Goal: Transaction & Acquisition: Download file/media

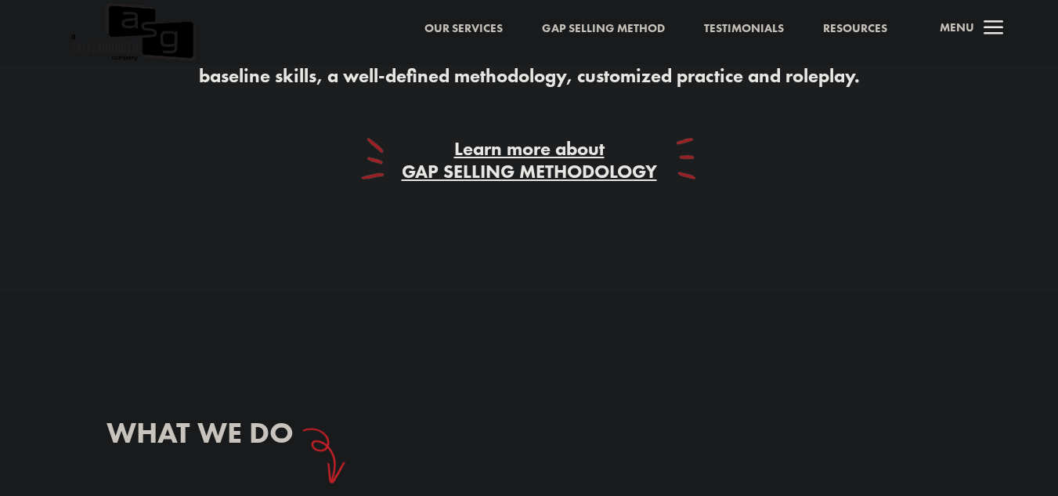
scroll to position [3439, 0]
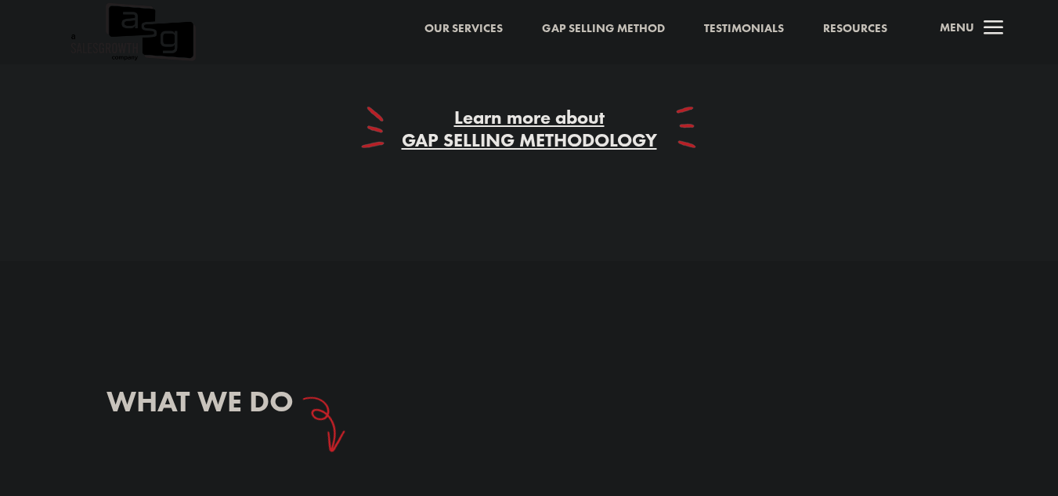
click at [587, 132] on span "Gap Selling Methodology" at bounding box center [529, 140] width 255 height 24
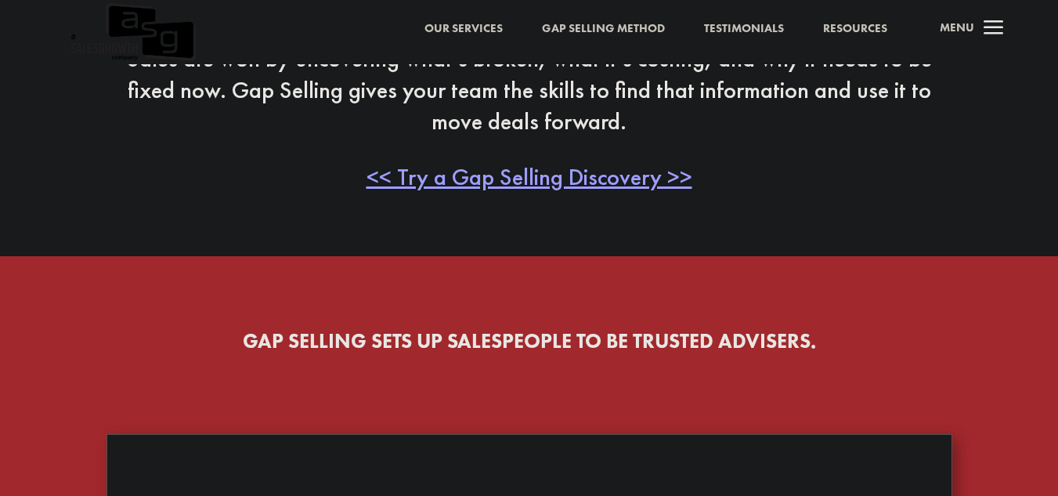
scroll to position [490, 0]
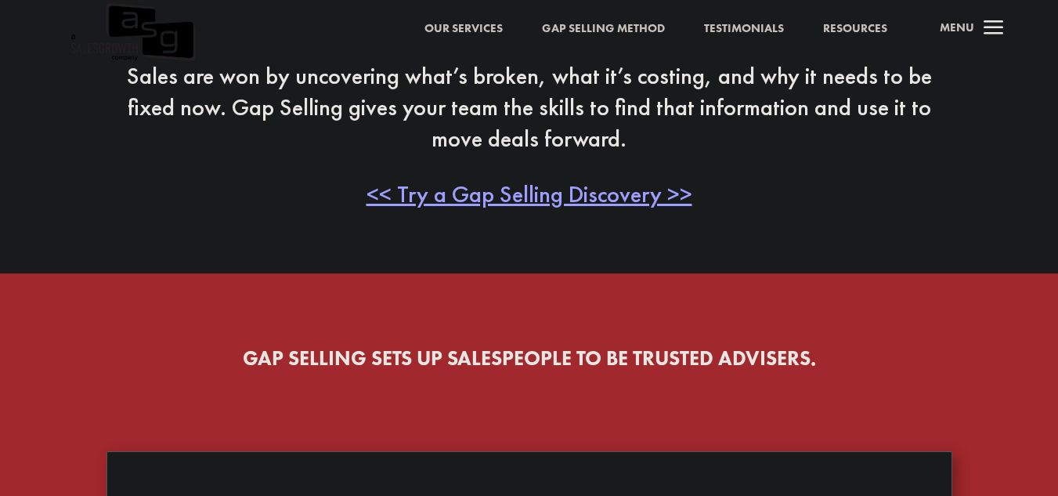
click at [603, 211] on div "Sales Training That Starts With the Buyer Sales are won by uncovering what’s br…" at bounding box center [530, 82] width 846 height 298
click at [605, 200] on span "<< Try a Gap Selling Discovery >>" at bounding box center [530, 194] width 326 height 31
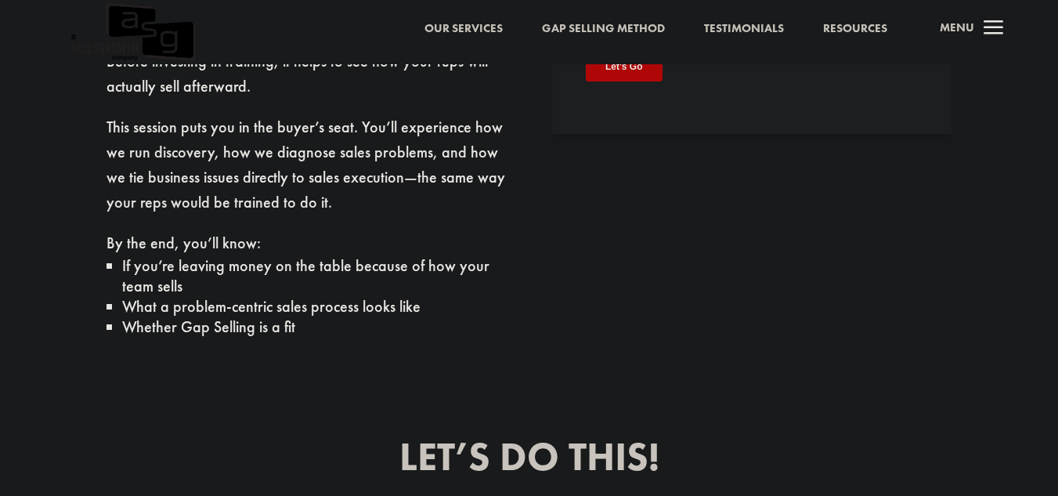
scroll to position [674, 0]
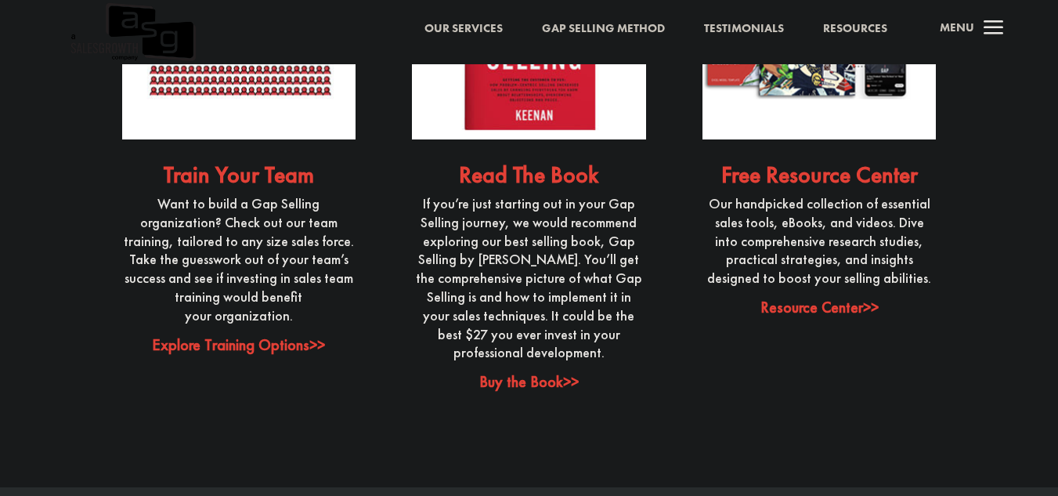
scroll to position [3931, 0]
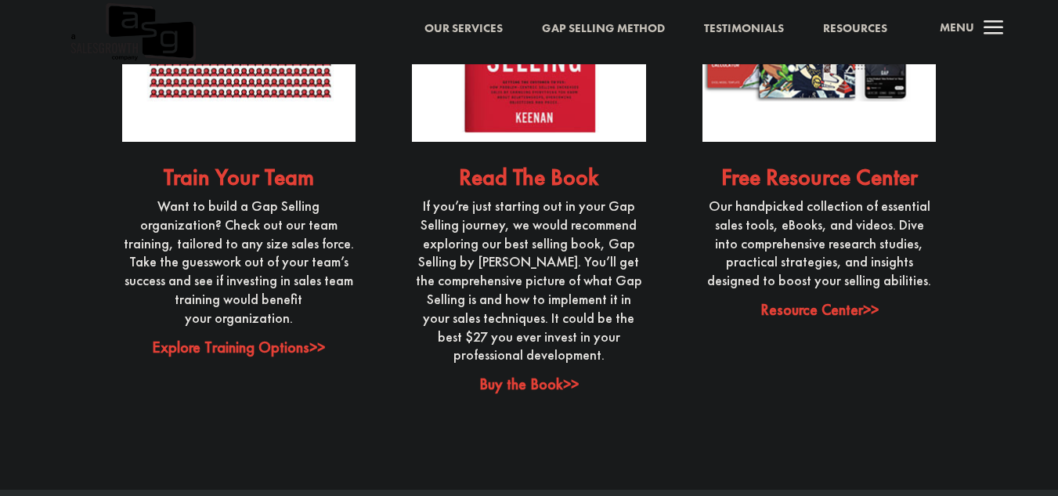
click at [828, 299] on link "Resource Center>>" at bounding box center [819, 309] width 118 height 20
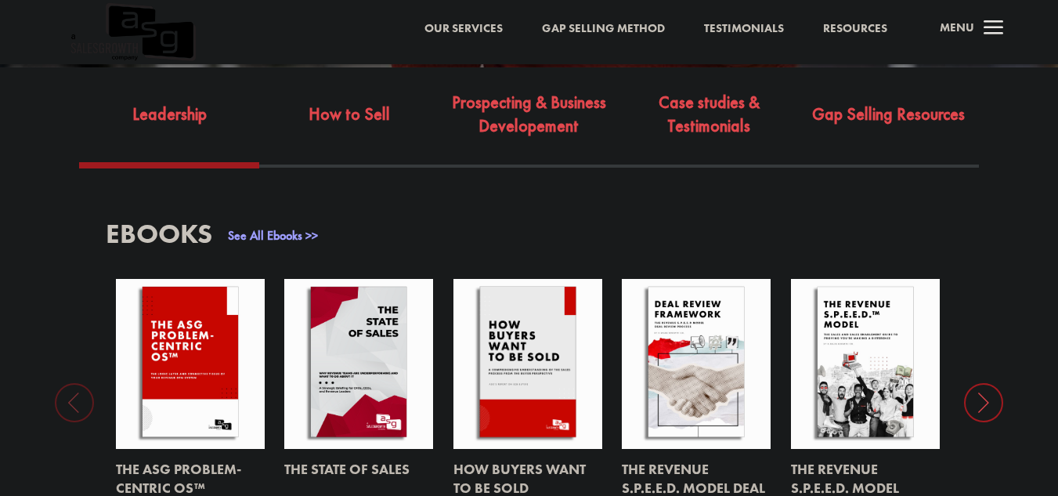
scroll to position [590, 0]
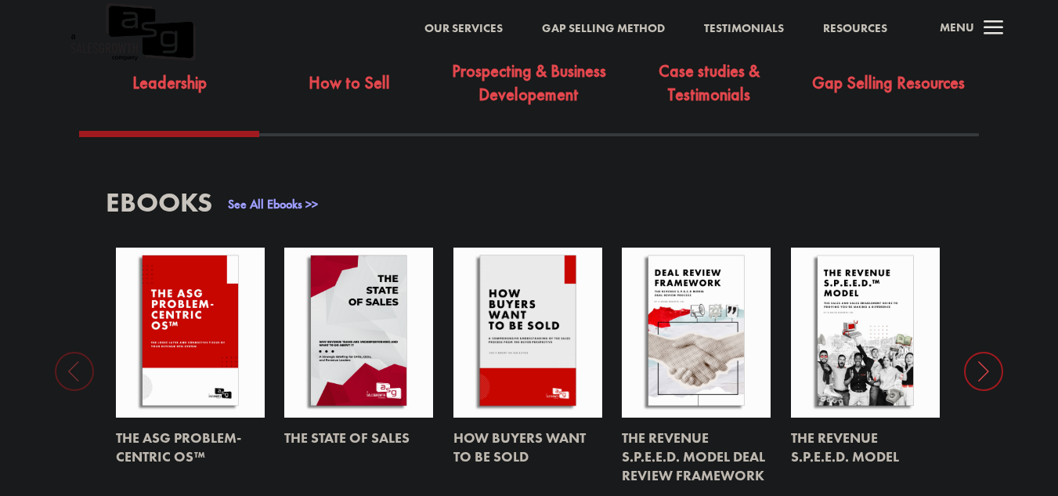
click at [959, 356] on div "EBooks See All Ebooks >> The ASG Problem-Centric OS™ The State of Sales How Buy…" at bounding box center [529, 342] width 1058 height 412
click at [984, 352] on icon at bounding box center [983, 371] width 39 height 39
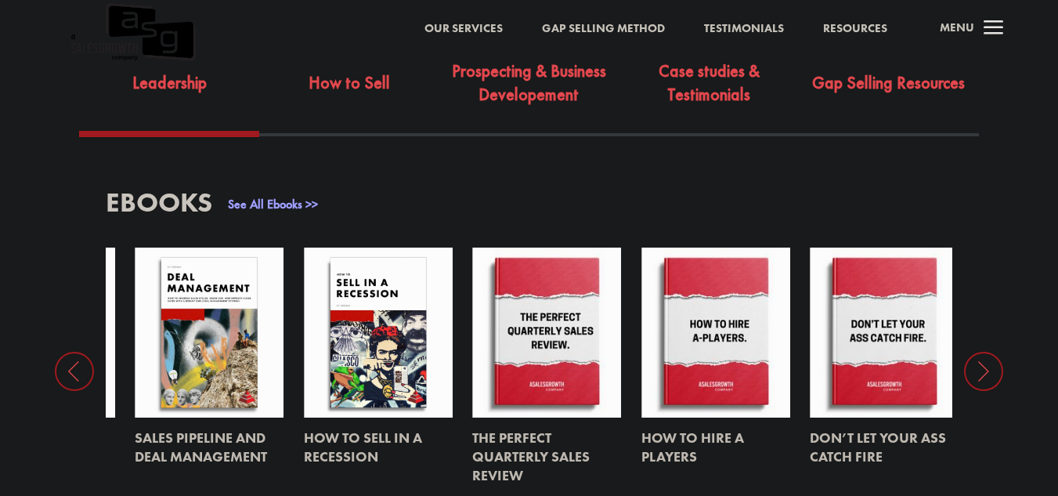
click at [993, 352] on icon at bounding box center [983, 371] width 39 height 39
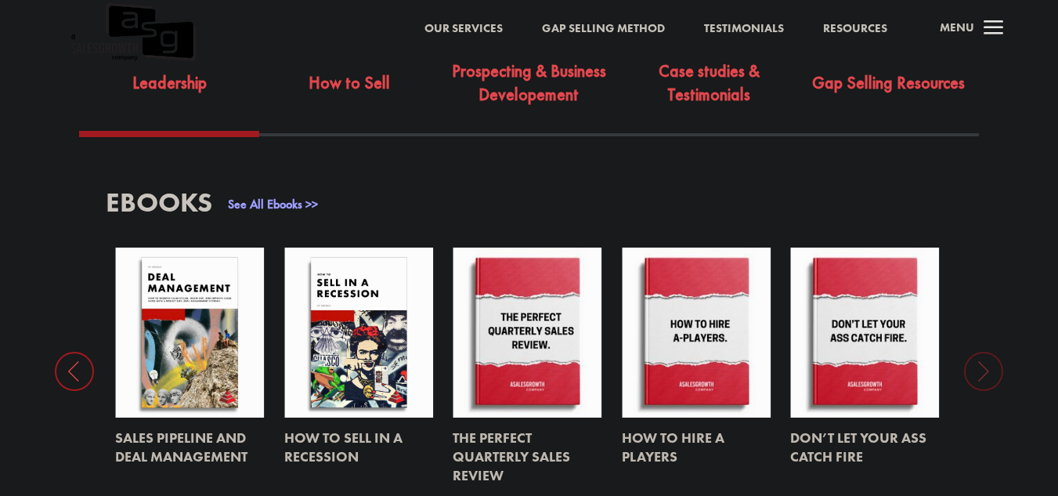
click at [85, 362] on icon at bounding box center [74, 371] width 39 height 39
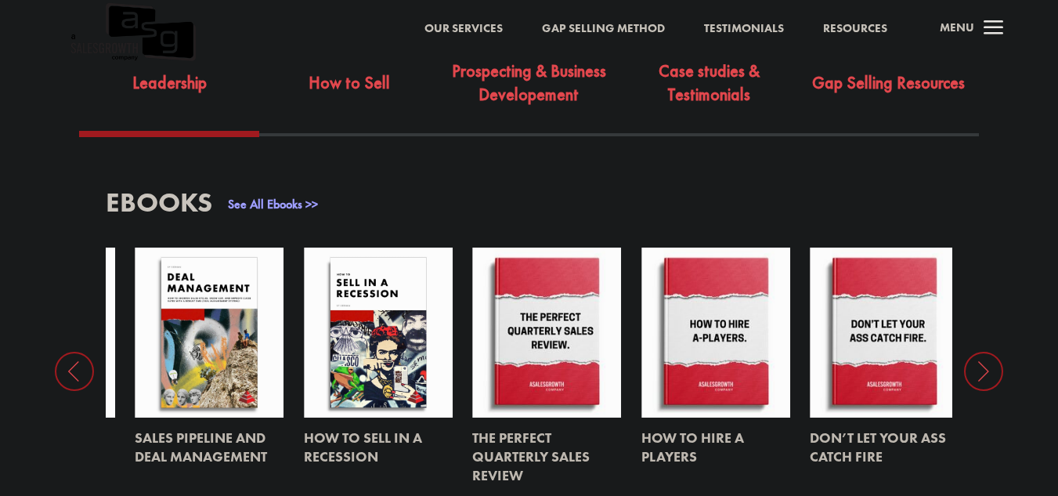
click at [91, 363] on icon at bounding box center [74, 371] width 39 height 39
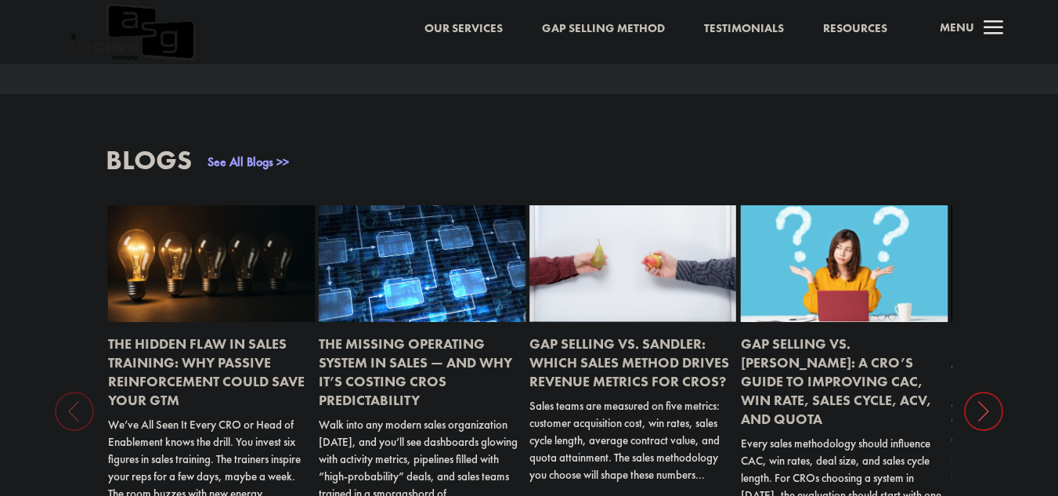
scroll to position [1430, 0]
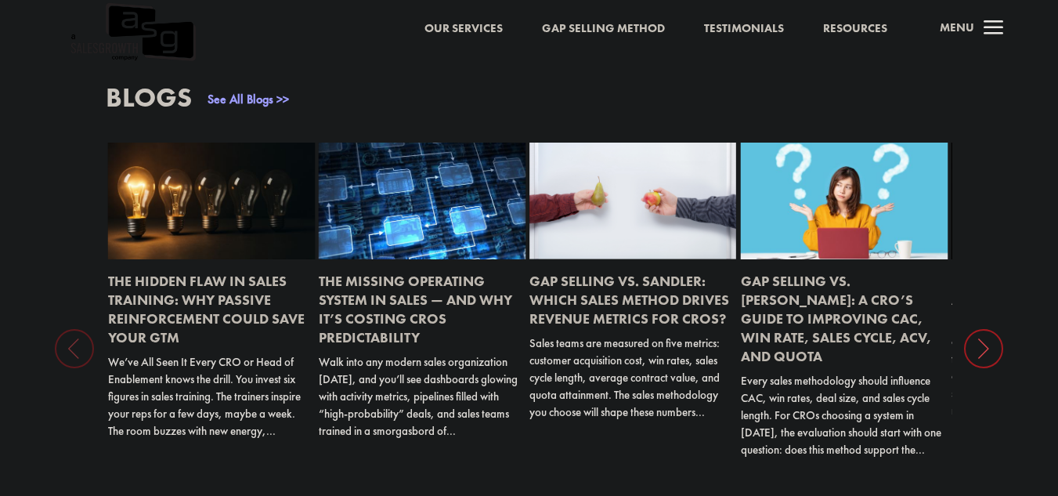
click at [977, 329] on icon at bounding box center [983, 348] width 39 height 39
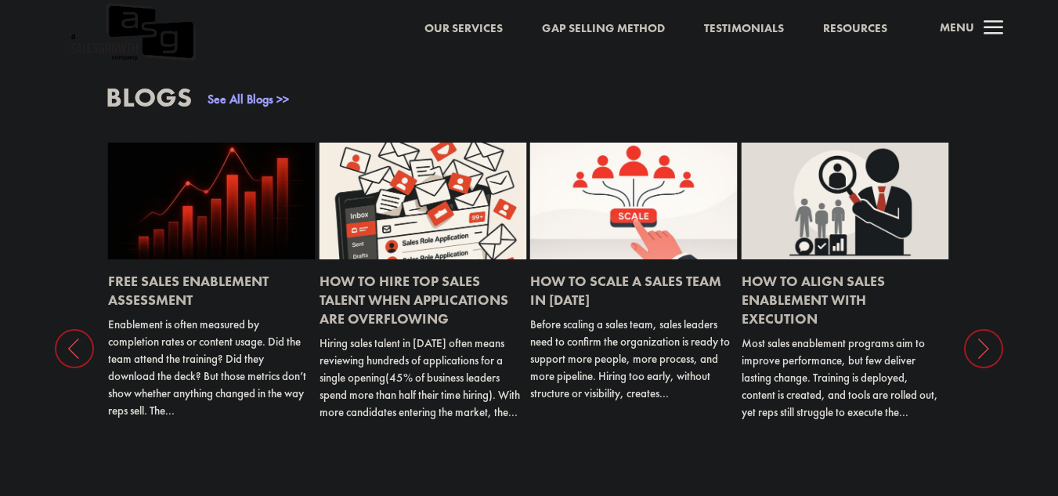
click at [977, 329] on icon at bounding box center [983, 348] width 39 height 39
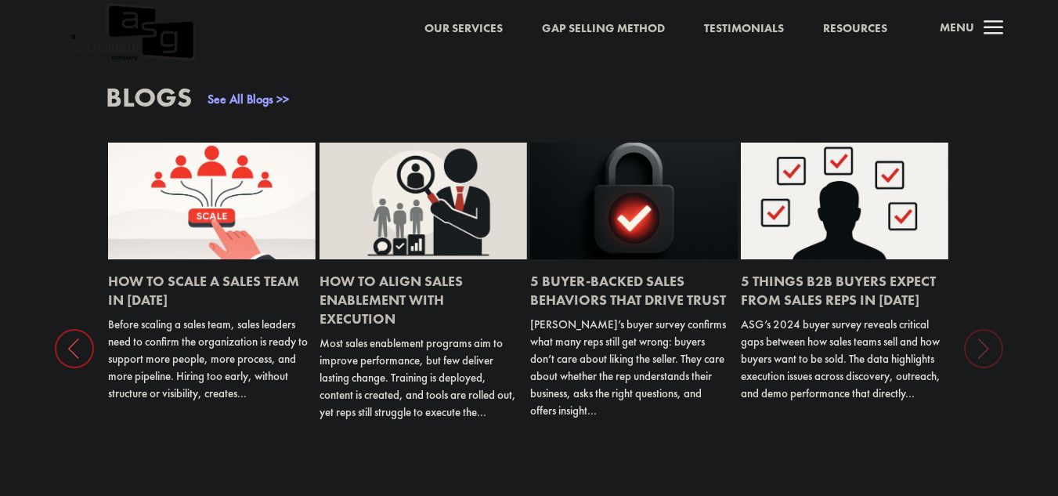
click at [977, 327] on div "Blogs See All Blogs >> The Hidden Flaw in Sales Training: Why Passive Reinforce…" at bounding box center [529, 319] width 1058 height 576
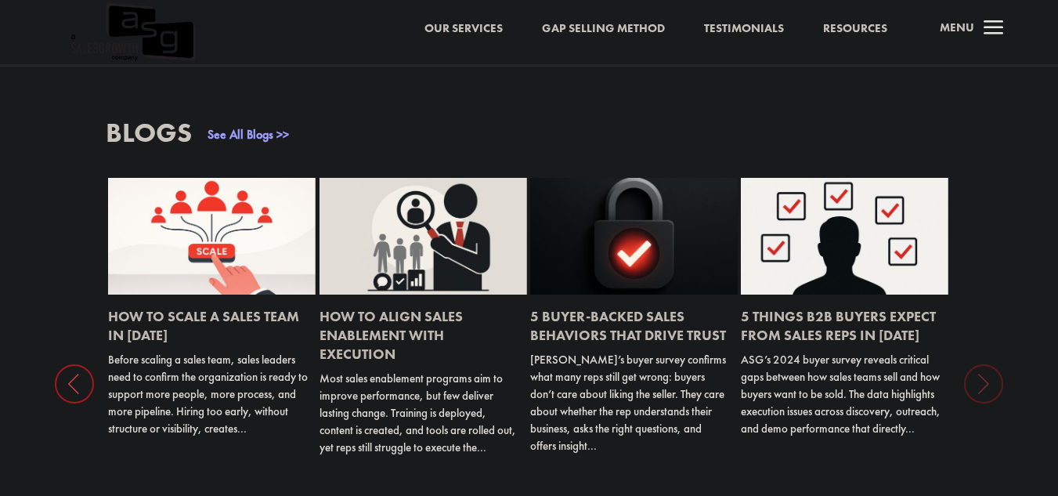
scroll to position [1399, 0]
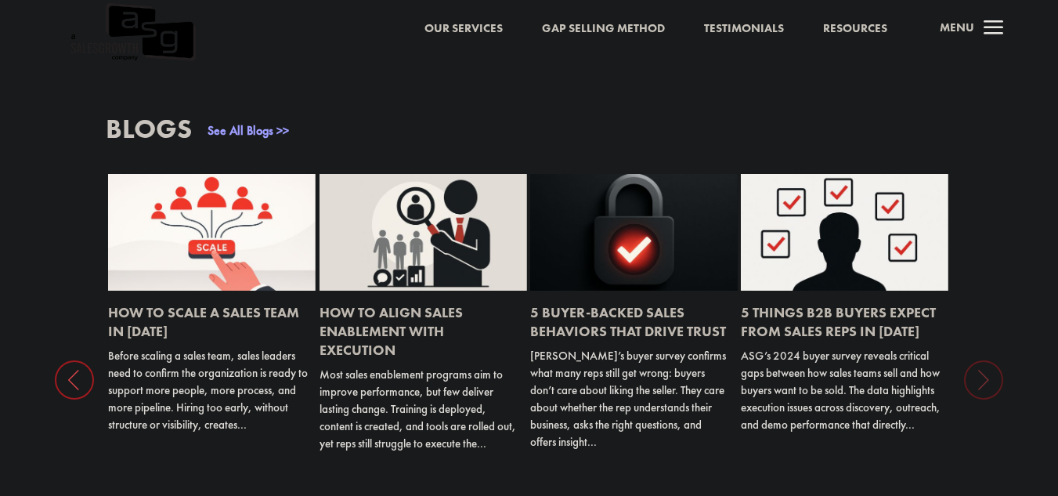
click at [797, 303] on link "5 Things B2B Buyers Expect from Sales Reps in 2025" at bounding box center [838, 321] width 195 height 37
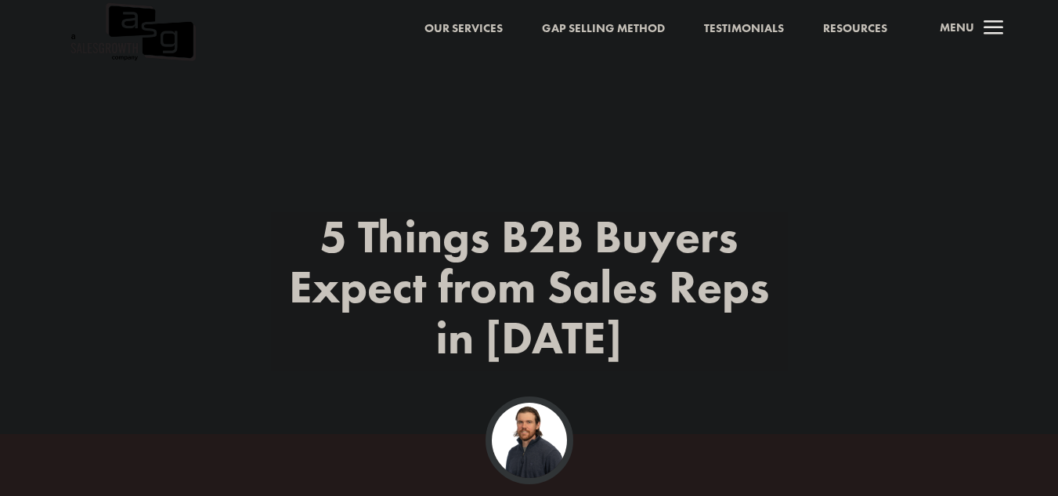
scroll to position [433, 0]
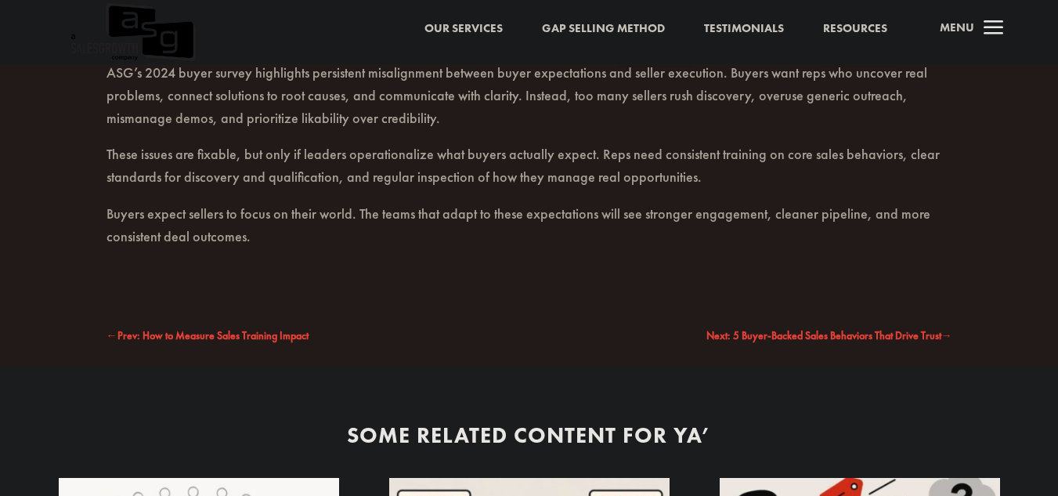
scroll to position [3096, 0]
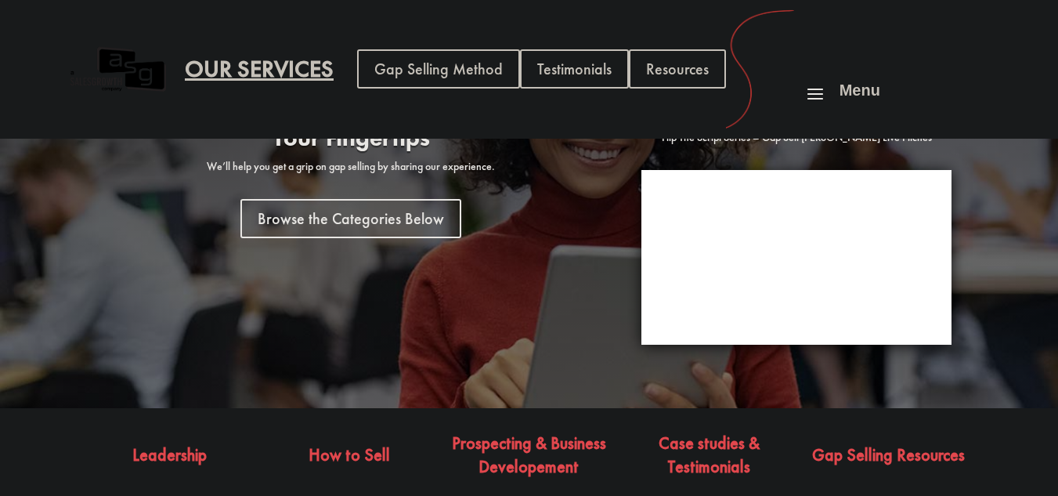
scroll to position [533, 0]
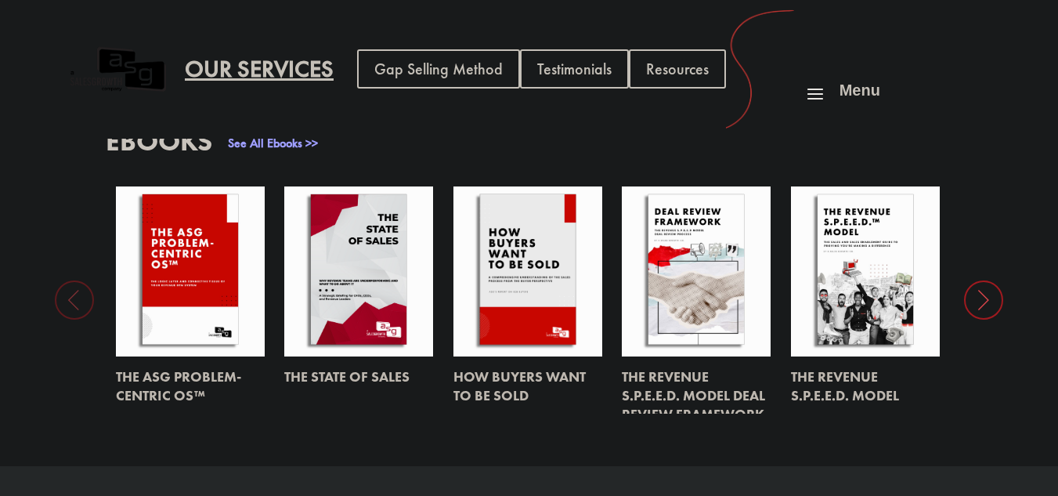
click at [142, 356] on link at bounding box center [191, 271] width 150 height 170
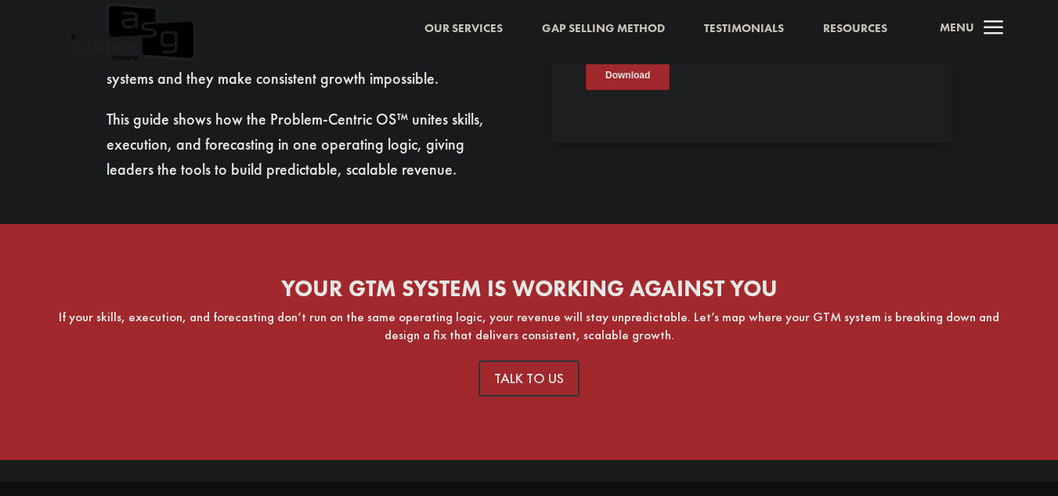
scroll to position [873, 0]
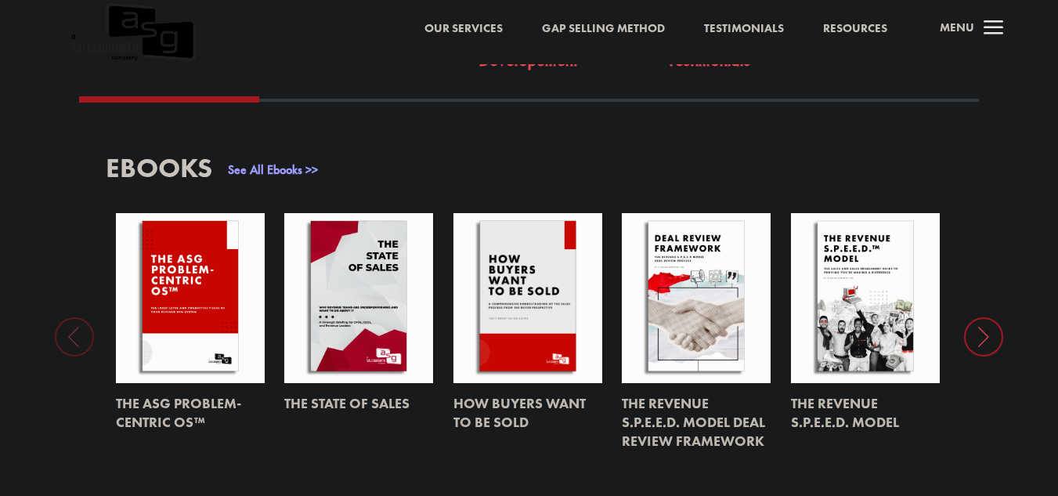
click at [260, 161] on link "See All Ebooks >>" at bounding box center [273, 169] width 90 height 16
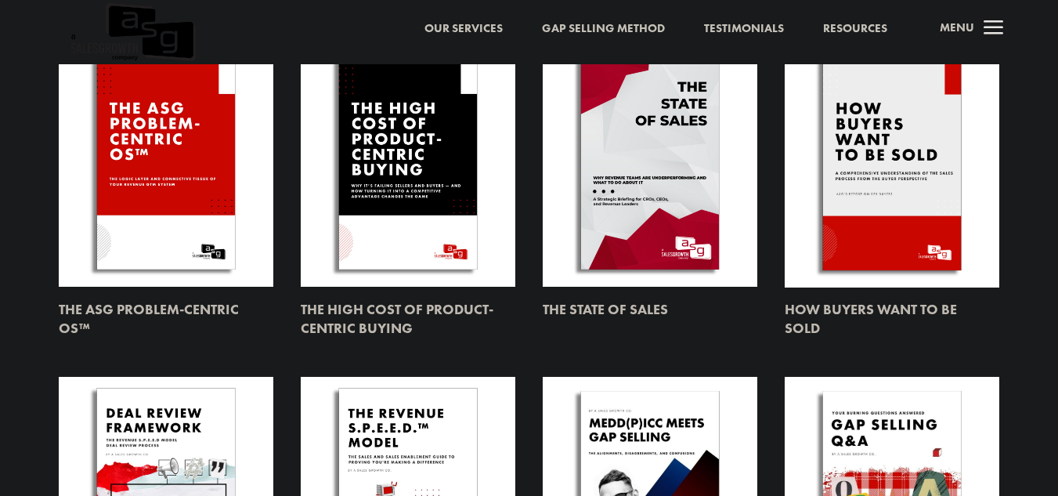
scroll to position [157, 0]
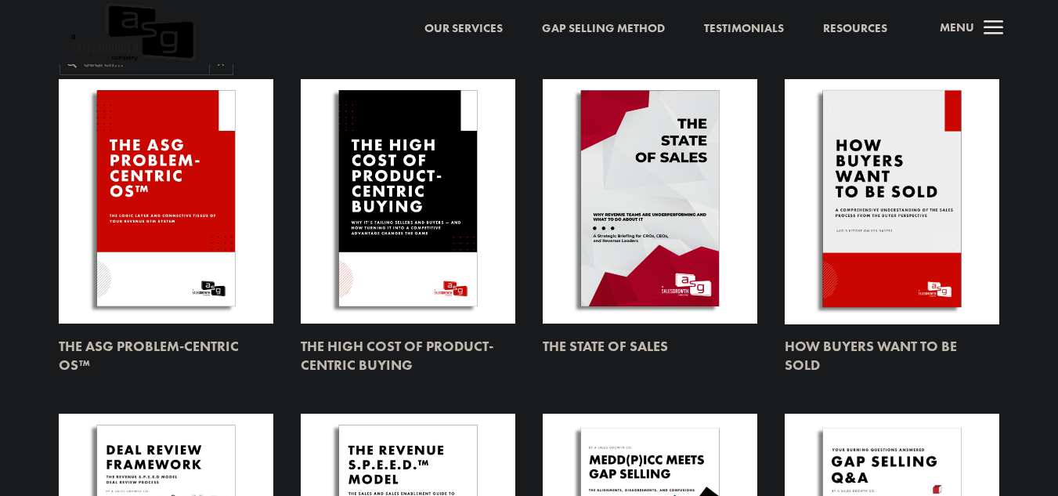
click at [402, 193] on link at bounding box center [408, 201] width 215 height 244
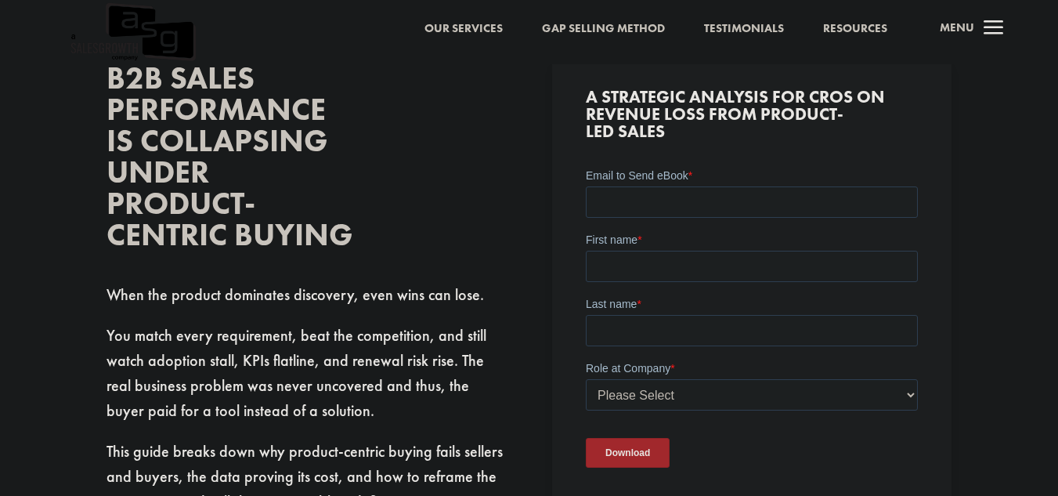
scroll to position [461, 0]
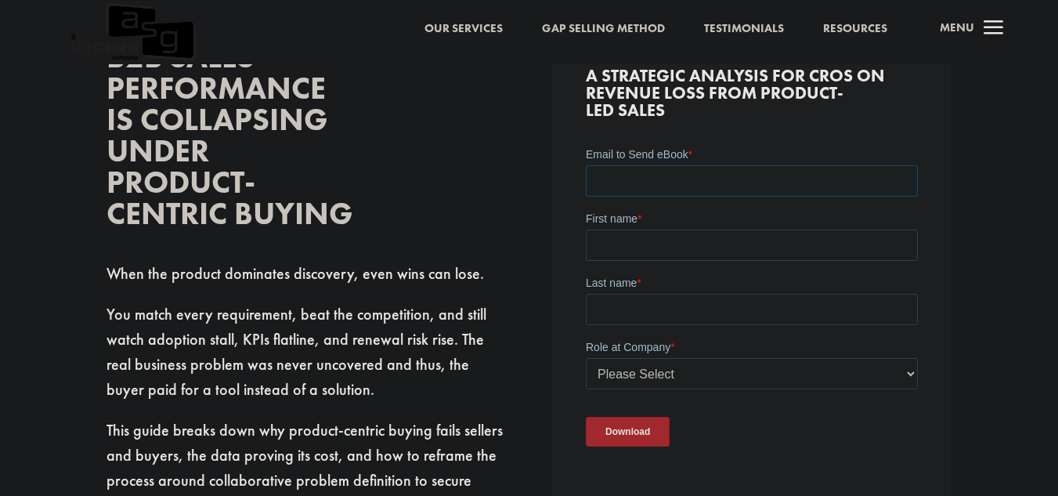
click at [624, 183] on input "Email to Send eBook *" at bounding box center [752, 179] width 332 height 31
type input "[EMAIL_ADDRESS][DOMAIN_NAME]"
type input "[PERSON_NAME]"
type input "Iyer"
click at [632, 373] on select "Please Select C-Level (CRO, CSO, etc) Senior Leadership (VP of Sales, VP of Ena…" at bounding box center [752, 372] width 332 height 31
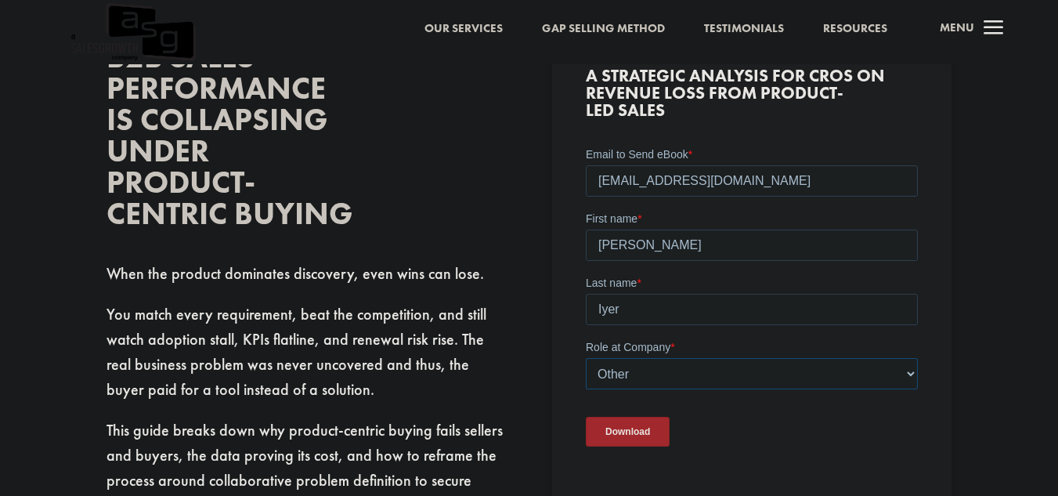
click at [586, 357] on select "Please Select C-Level (CRO, CSO, etc) Senior Leadership (VP of Sales, VP of Ena…" at bounding box center [752, 372] width 332 height 31
click at [696, 437] on input "Company Role - Other (Please Specify) *" at bounding box center [752, 436] width 332 height 31
click at [664, 379] on select "Please Select C-Level (CRO, CSO, etc) Senior Leadership (VP of Sales, VP of Ena…" at bounding box center [752, 372] width 332 height 31
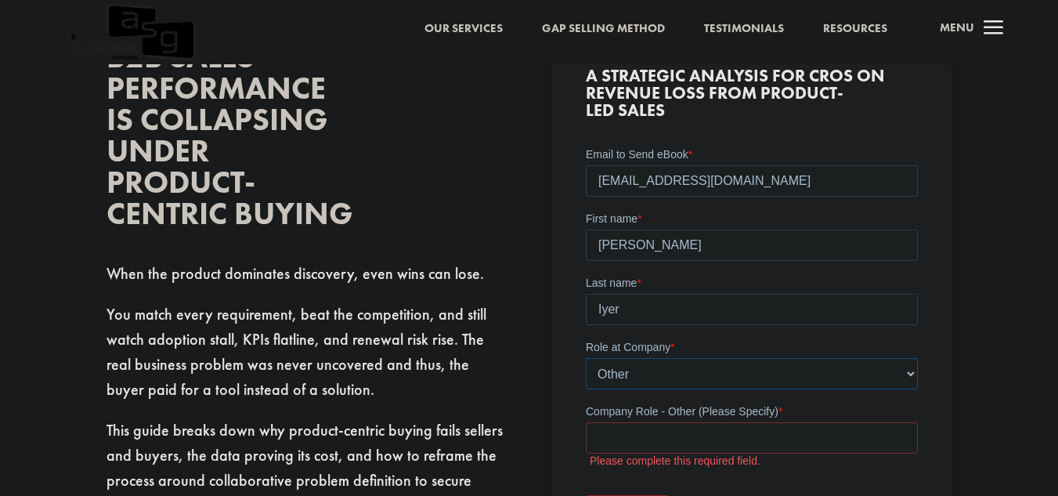
select select "Individual Contributor (AE, SDR, CSM, etc)"
click at [586, 357] on select "Please Select C-Level (CRO, CSO, etc) Senior Leadership (VP of Sales, VP of Ena…" at bounding box center [752, 372] width 332 height 31
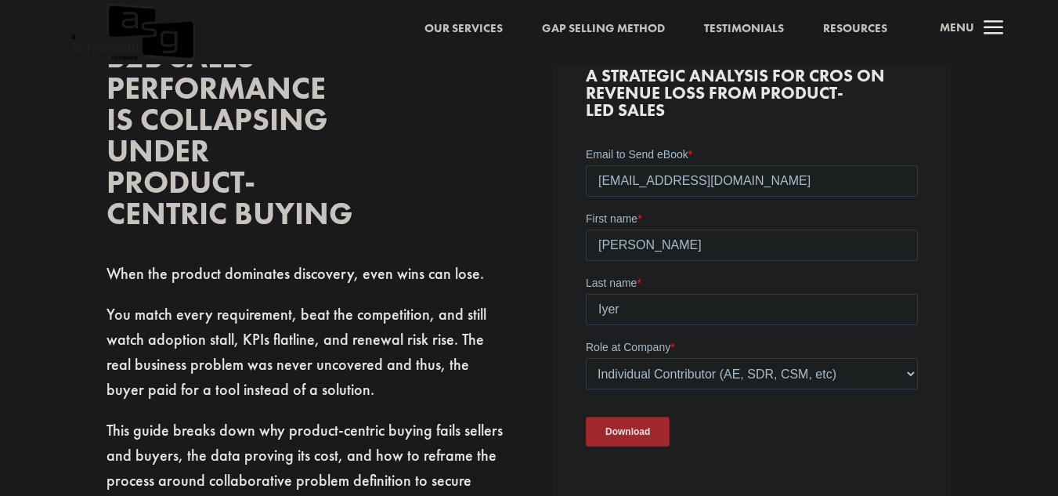
click at [607, 410] on div "Download" at bounding box center [752, 431] width 332 height 56
click at [605, 428] on input "Download" at bounding box center [628, 431] width 84 height 30
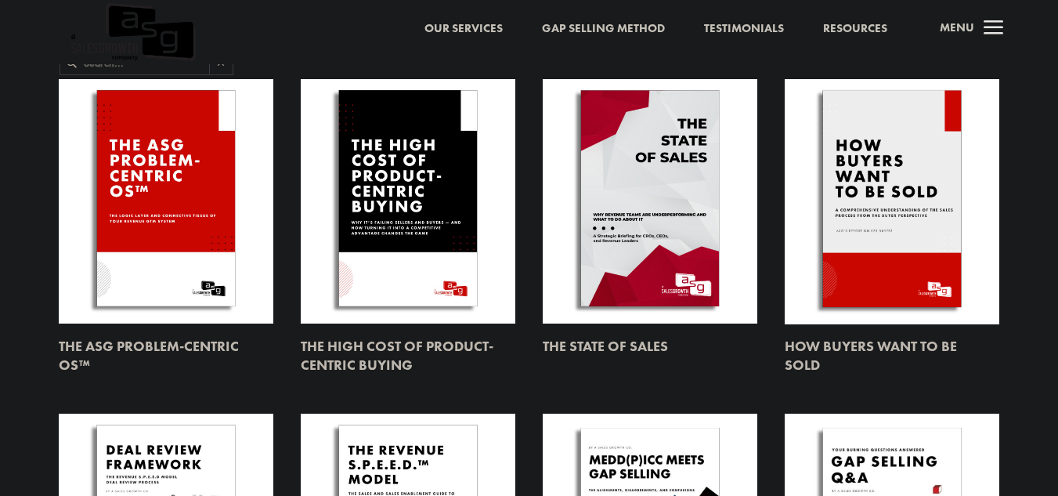
click at [869, 231] on link at bounding box center [892, 201] width 215 height 244
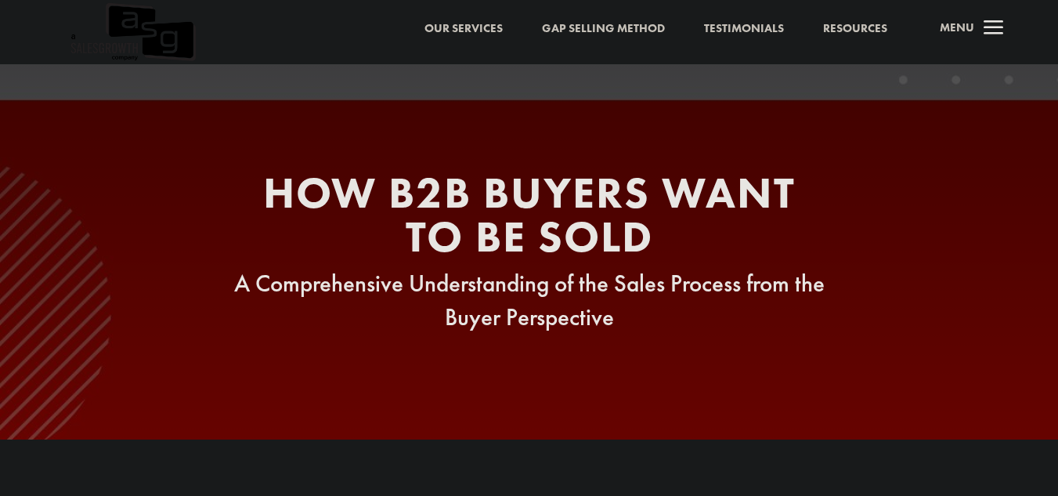
scroll to position [433, 0]
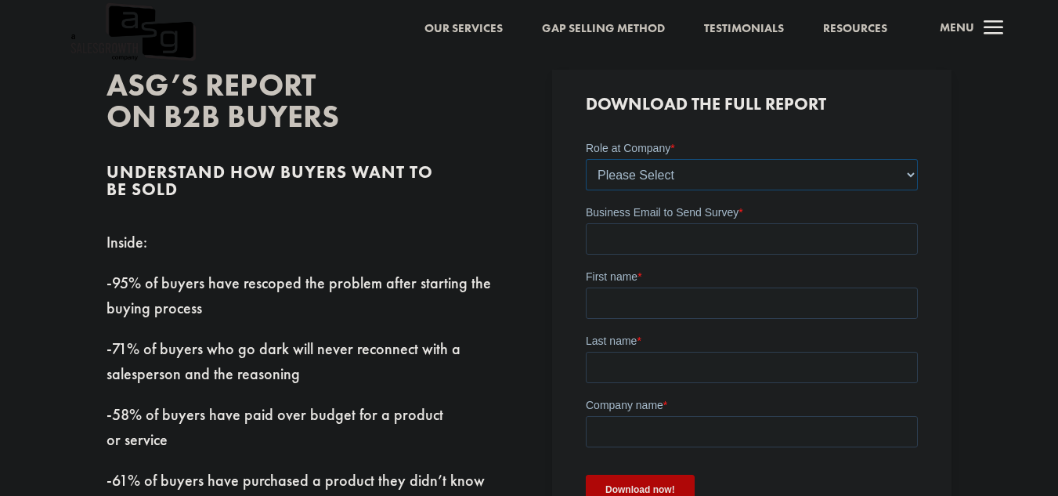
click at [648, 179] on select "Please Select C-Level (CRO, CSO, etc) Senior Leadership (VP of Sales, VP of Ena…" at bounding box center [752, 173] width 332 height 31
select select "Individual Contributor (AE, SDR, CSM, etc)"
click at [586, 158] on select "Please Select C-Level (CRO, CSO, etc) Senior Leadership (VP of Sales, VP of Ena…" at bounding box center [752, 173] width 332 height 31
click at [661, 238] on input "Business Email to Send Survey *" at bounding box center [752, 237] width 332 height 31
type input "[EMAIL_ADDRESS][DOMAIN_NAME]"
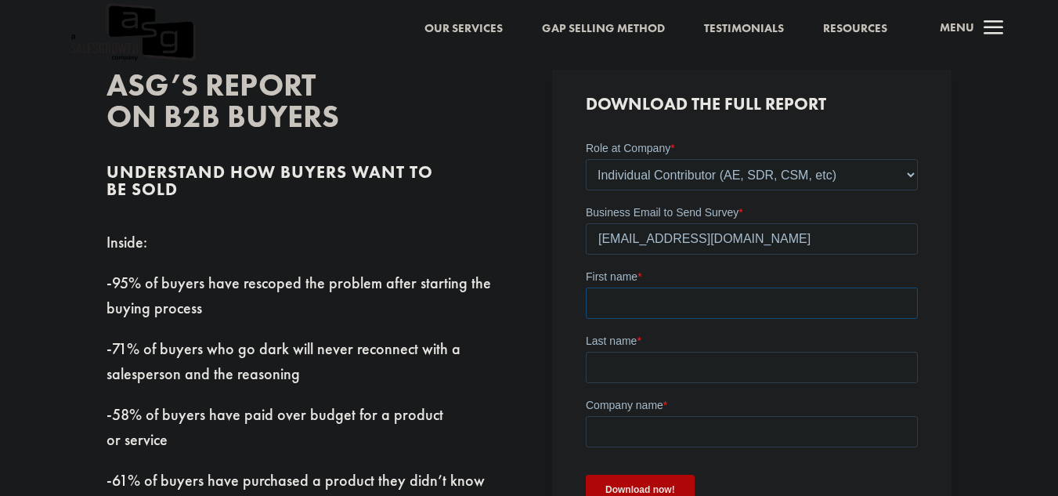
type input "[PERSON_NAME]"
type input "Iyer"
click at [670, 425] on input "Company name *" at bounding box center [752, 430] width 332 height 31
type input "[US_STATE] Tech"
click at [650, 486] on input "Download now!" at bounding box center [640, 489] width 109 height 30
